Goal: Task Accomplishment & Management: Use online tool/utility

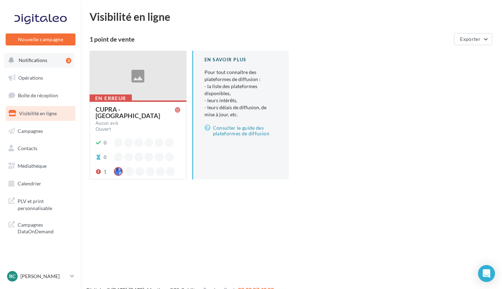
click at [47, 61] on button "Notifications 3" at bounding box center [39, 60] width 70 height 15
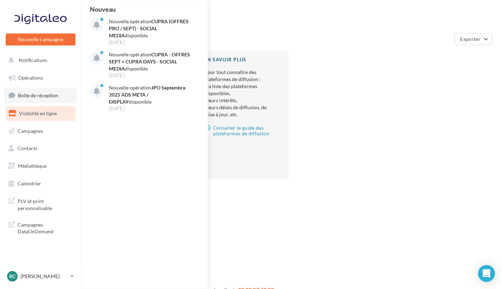
click at [38, 98] on link "Boîte de réception" at bounding box center [40, 95] width 73 height 15
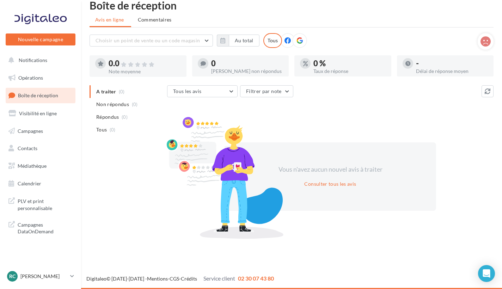
scroll to position [11, 0]
click at [27, 114] on span "Visibilité en ligne" at bounding box center [38, 113] width 38 height 6
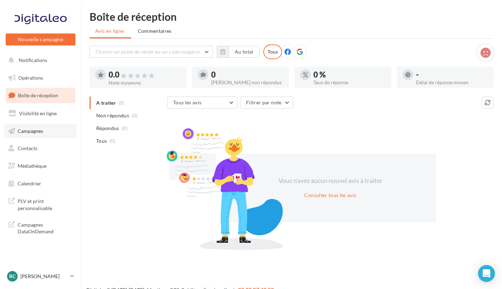
click at [49, 130] on link "Campagnes" at bounding box center [40, 131] width 73 height 15
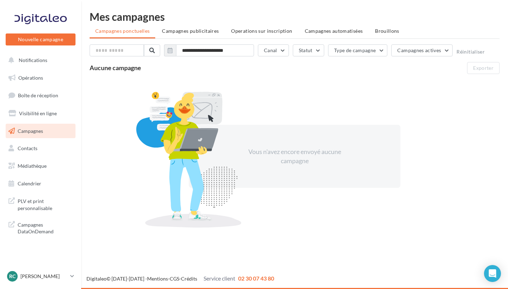
click at [33, 52] on div "Nouvelle campagne Nouvelle campagne" at bounding box center [41, 30] width 70 height 44
click at [35, 64] on button "Notifications" at bounding box center [39, 60] width 70 height 15
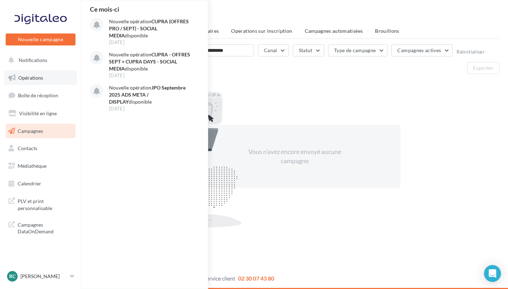
click at [32, 79] on span "Opérations" at bounding box center [30, 78] width 25 height 6
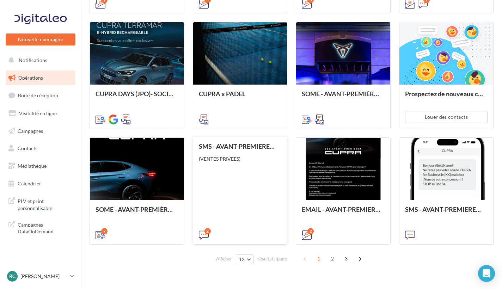
scroll to position [294, 0]
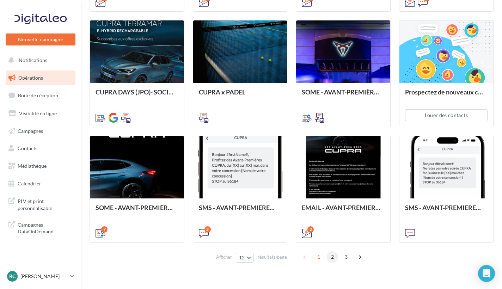
click at [332, 256] on span "2" at bounding box center [332, 256] width 11 height 11
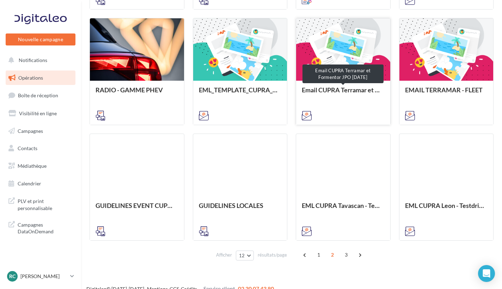
scroll to position [298, 0]
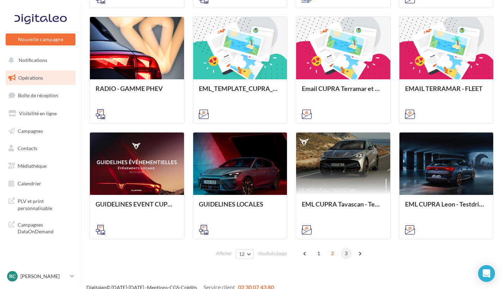
click at [345, 252] on span "3" at bounding box center [345, 253] width 11 height 11
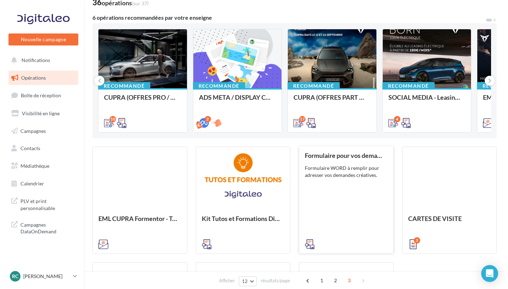
scroll to position [39, 0]
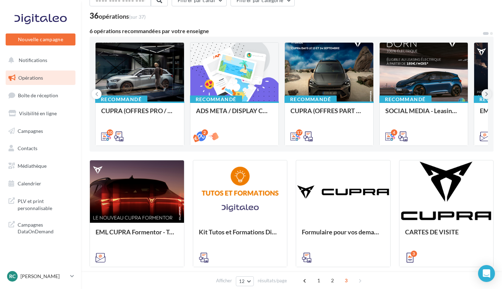
click at [486, 94] on icon at bounding box center [486, 94] width 3 height 7
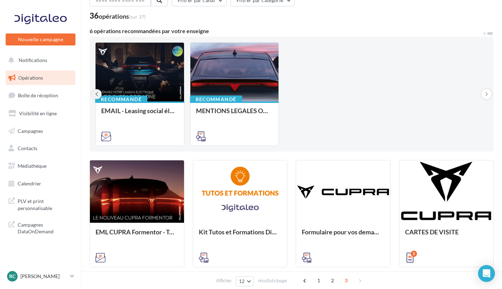
click at [92, 93] on button at bounding box center [97, 94] width 10 height 10
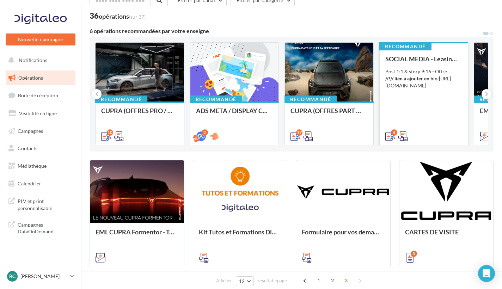
click at [425, 68] on div "SOCIAL MEDIA - Leasing social électrique - CUPRA Born Post 1:1 & story 9:16 - O…" at bounding box center [423, 97] width 77 height 84
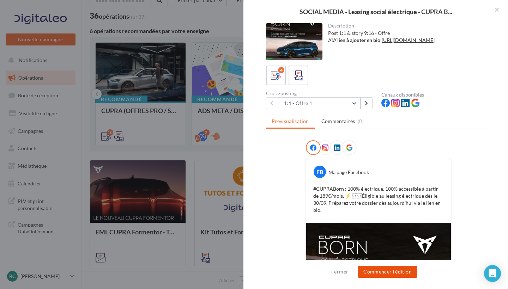
click at [378, 271] on button "Commencer l'édition" at bounding box center [387, 272] width 60 height 12
